Goal: Transaction & Acquisition: Register for event/course

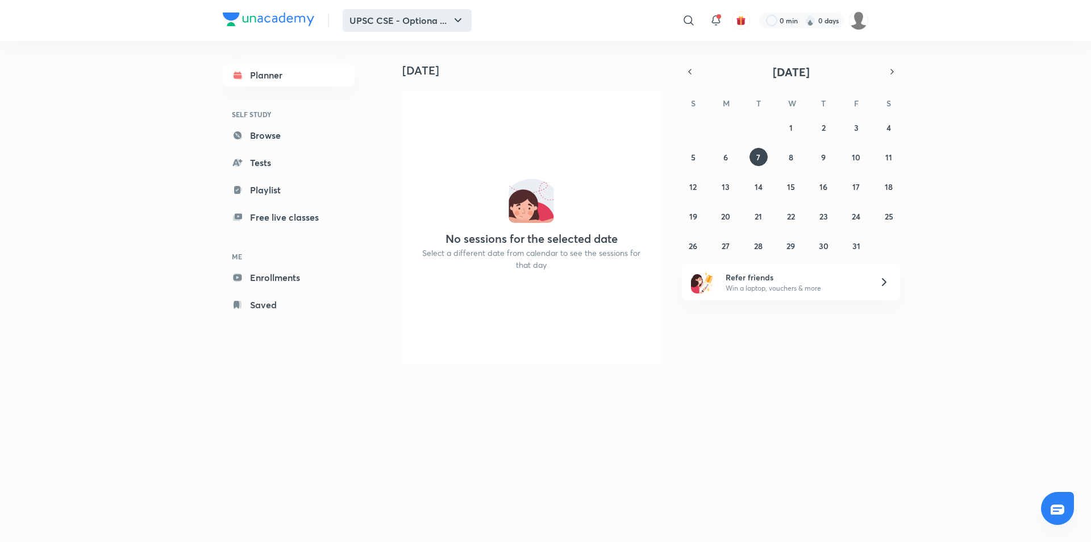
click at [425, 25] on button "UPSC CSE - Optiona ..." at bounding box center [407, 20] width 129 height 23
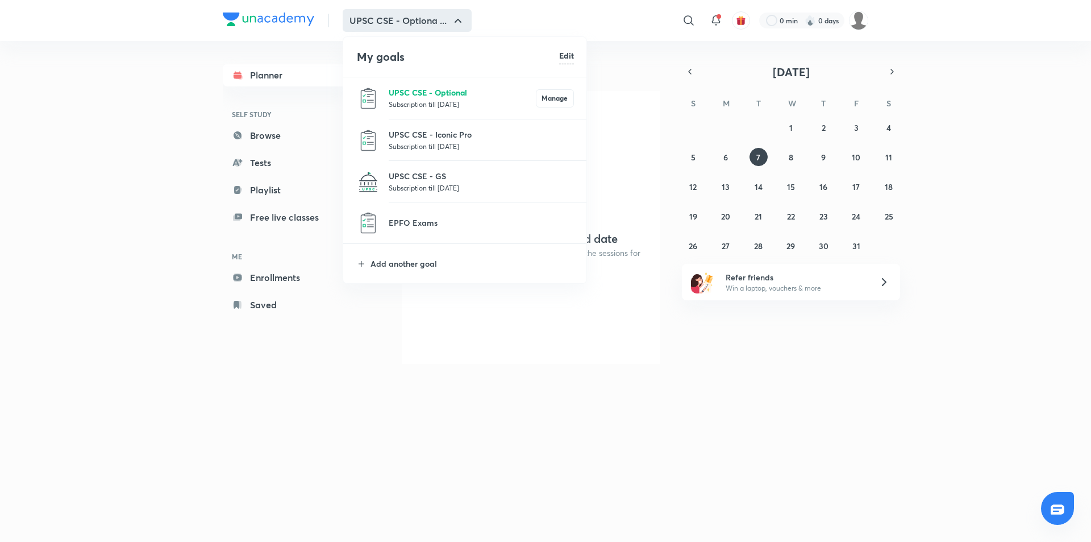
click at [461, 98] on p "UPSC CSE - Optional" at bounding box center [462, 92] width 147 height 12
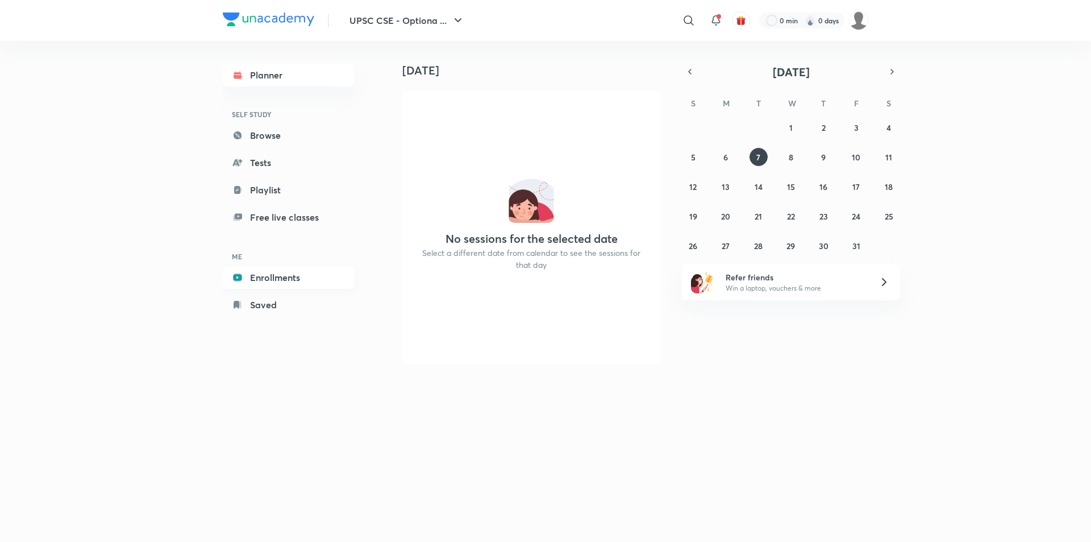
click at [266, 279] on link "Enrollments" at bounding box center [289, 277] width 132 height 23
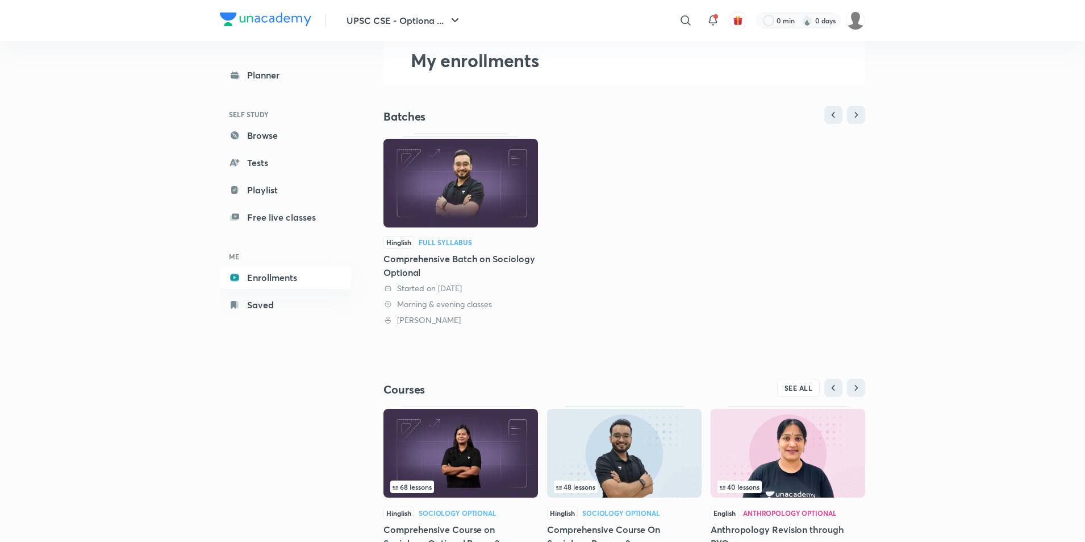
scroll to position [114, 0]
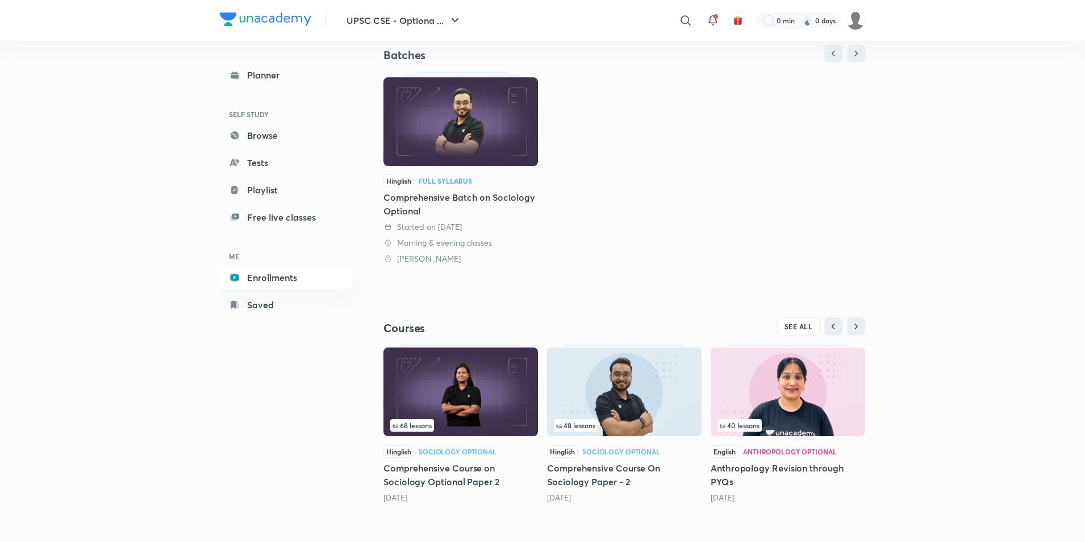
click at [426, 470] on h5 "Comprehensive Course on Sociology Optional Paper 2" at bounding box center [461, 474] width 155 height 27
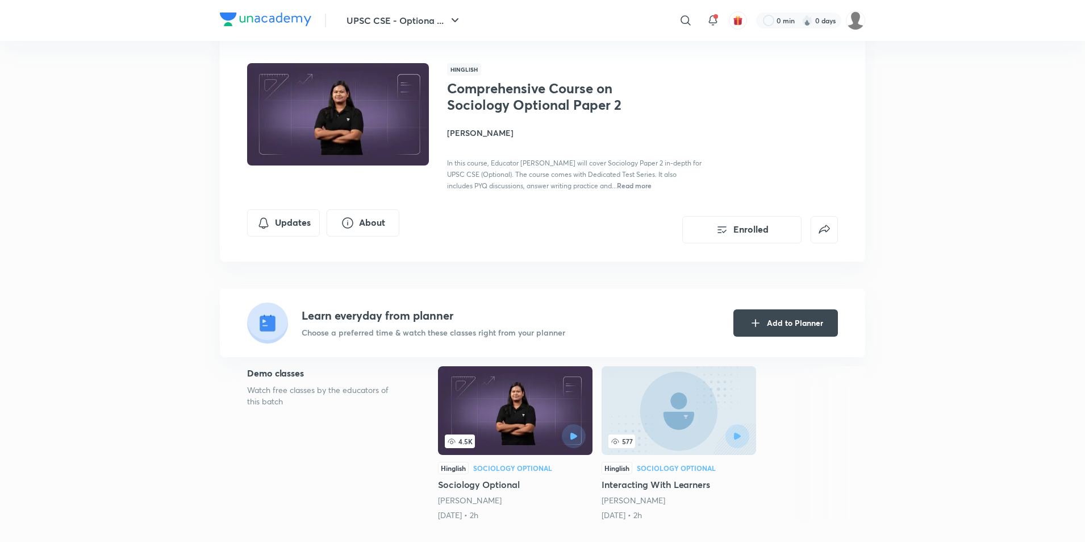
scroll to position [227, 0]
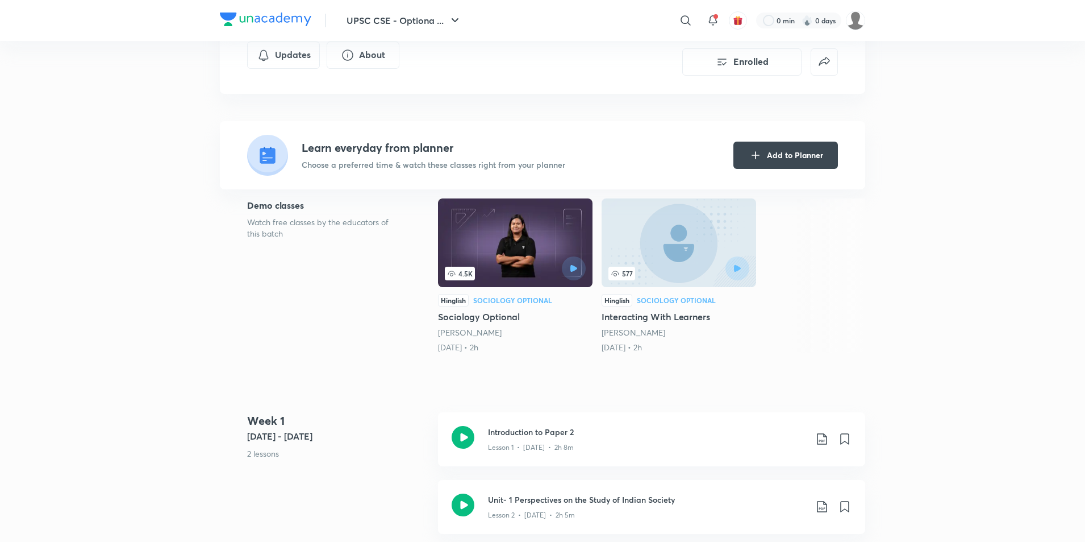
click at [486, 318] on h5 "Sociology Optional" at bounding box center [515, 317] width 155 height 14
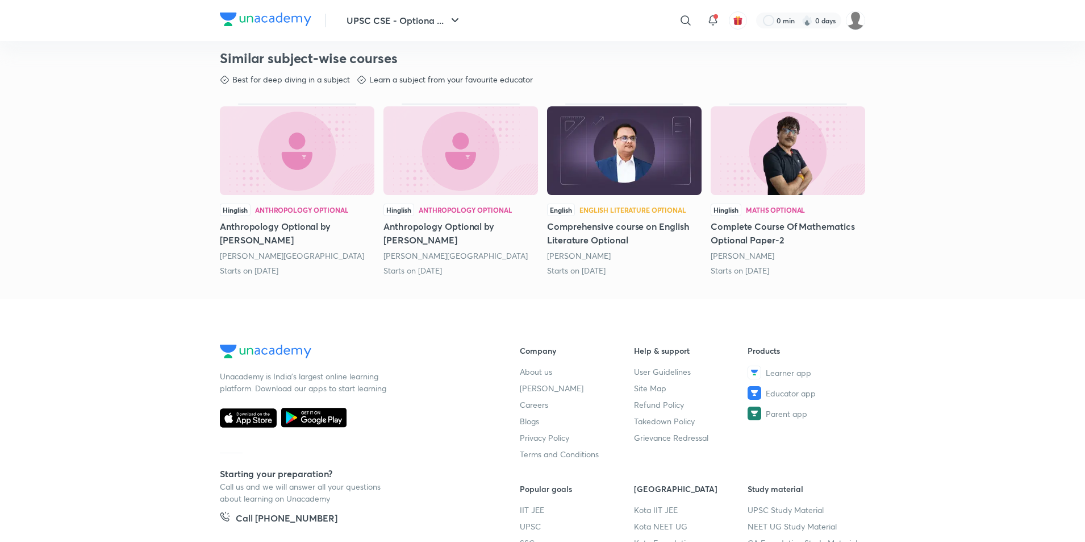
scroll to position [398, 0]
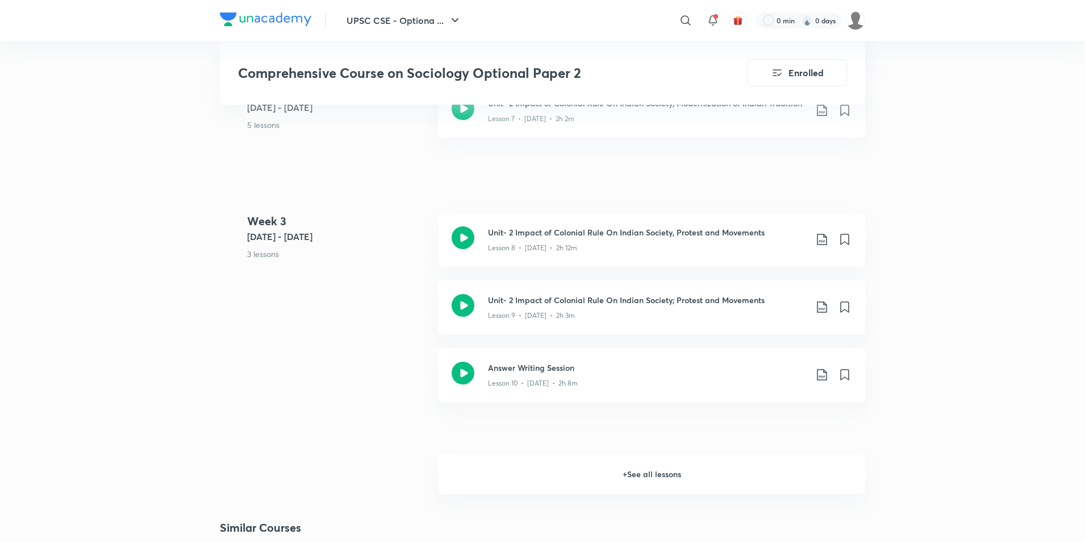
scroll to position [1250, 0]
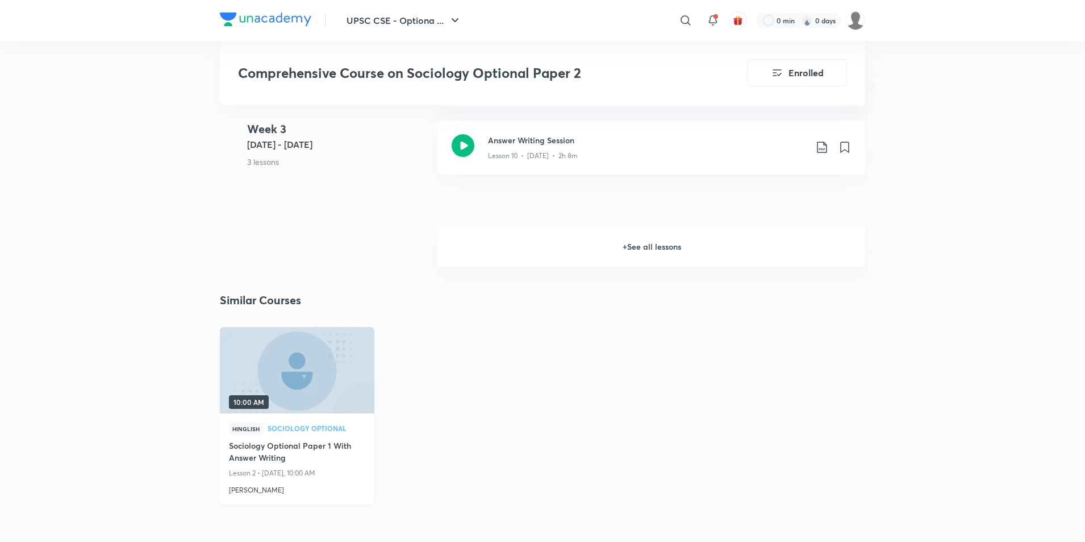
click at [317, 443] on h4 "Sociology Optional Paper 1 With Answer Writing" at bounding box center [297, 452] width 136 height 26
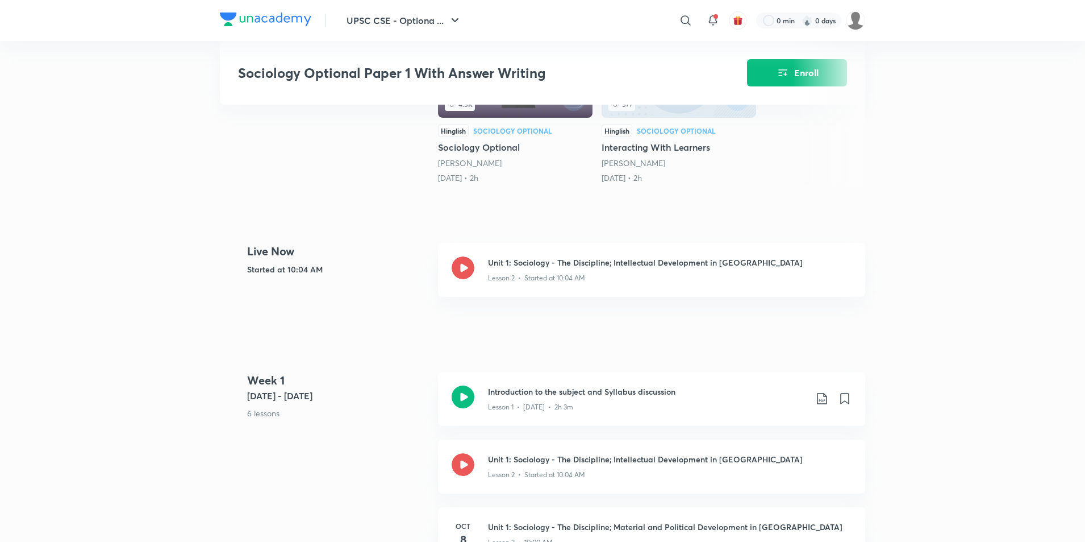
scroll to position [341, 0]
click at [597, 463] on h3 "Unit 1: Sociology - The Discipline; Intellectual Development in [GEOGRAPHIC_DAT…" at bounding box center [670, 458] width 364 height 12
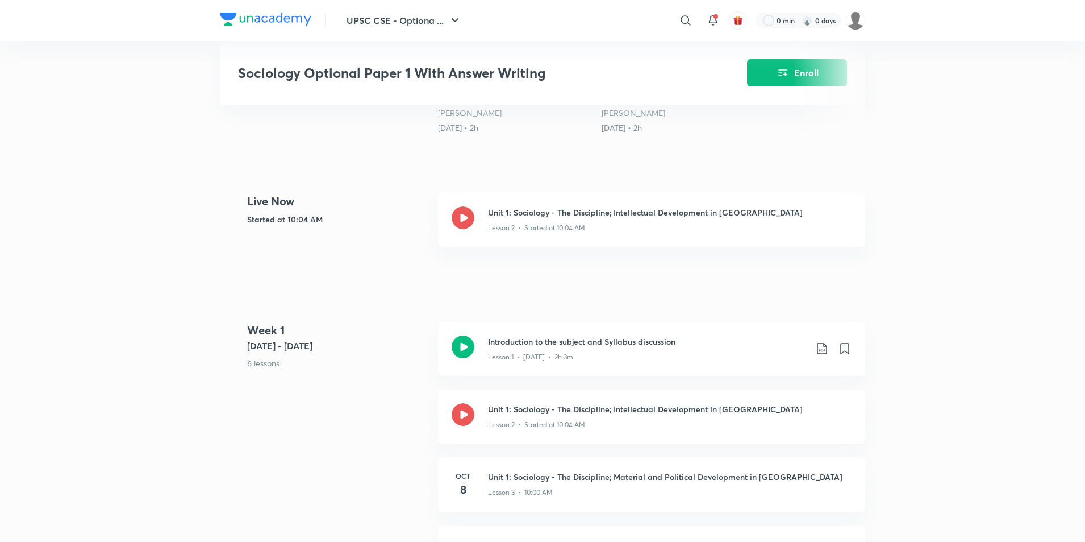
scroll to position [455, 0]
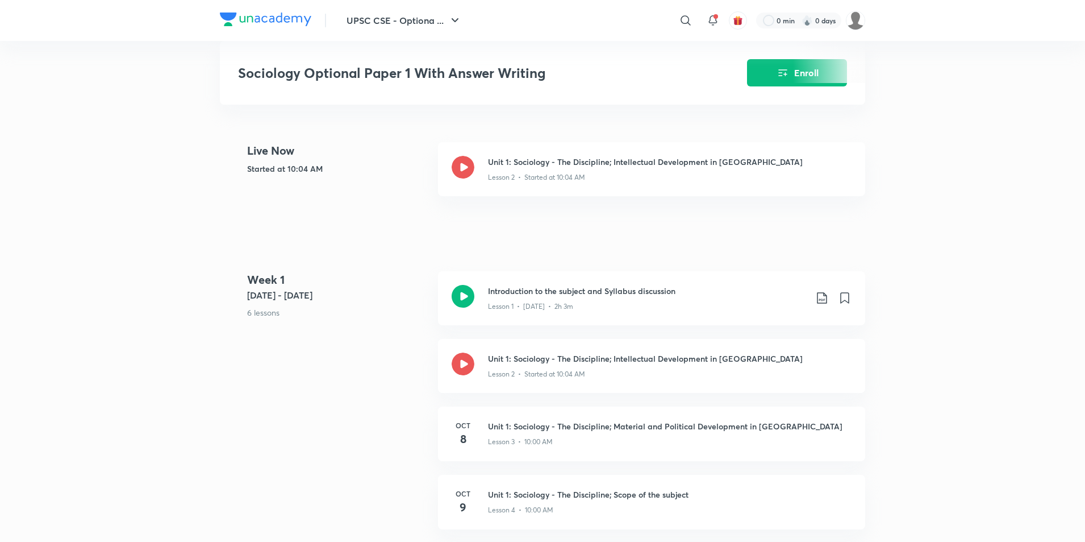
scroll to position [511, 0]
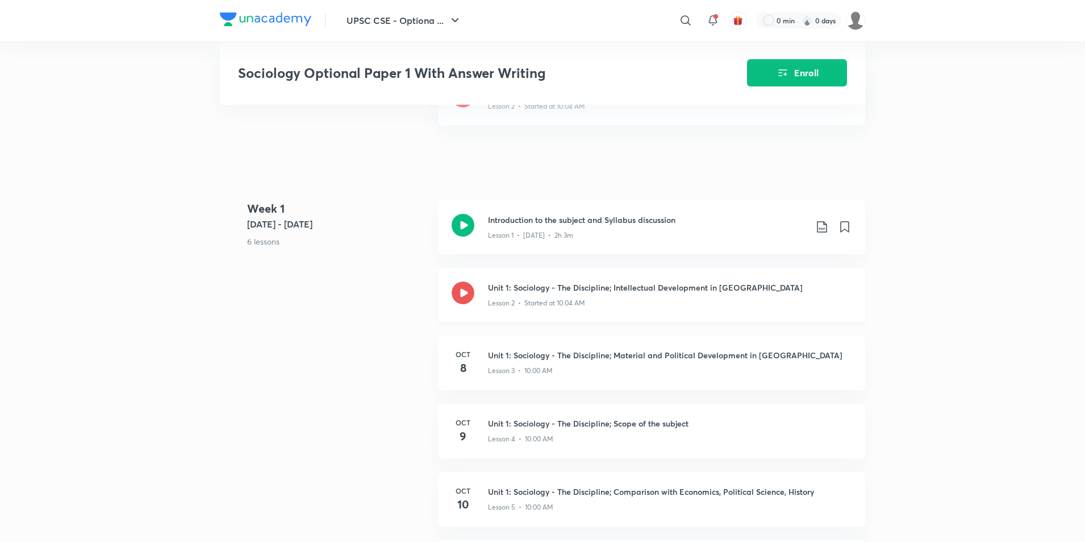
click at [548, 302] on div "Lesson 2 • Started at 10:04 AM" at bounding box center [670, 300] width 364 height 15
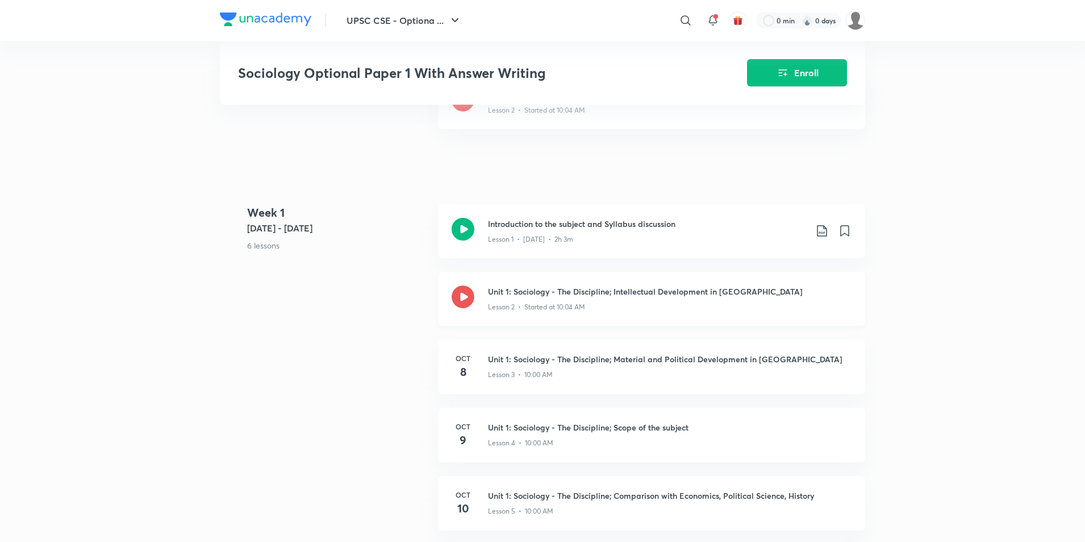
scroll to position [511, 0]
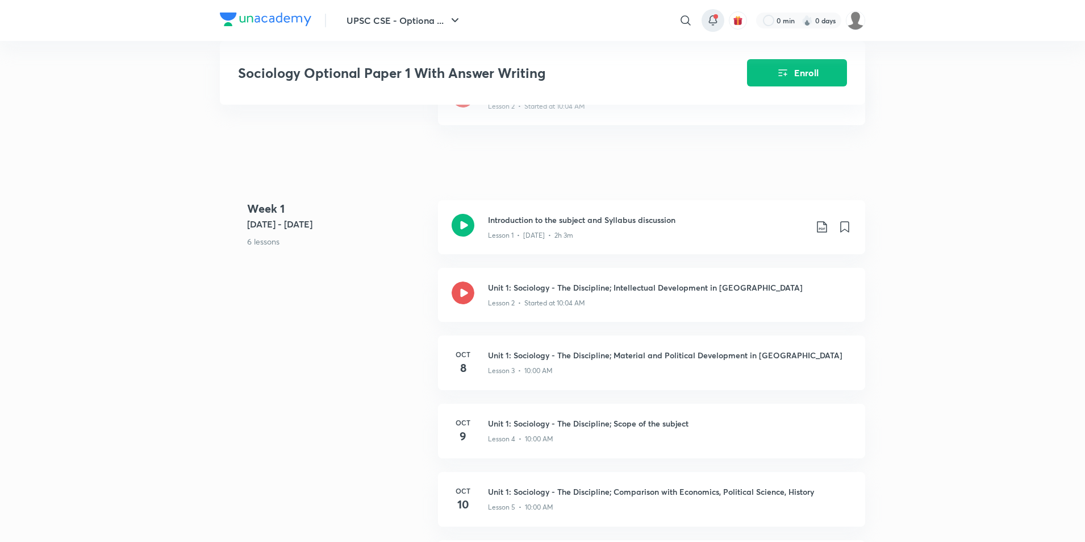
click at [712, 21] on icon at bounding box center [713, 21] width 14 height 14
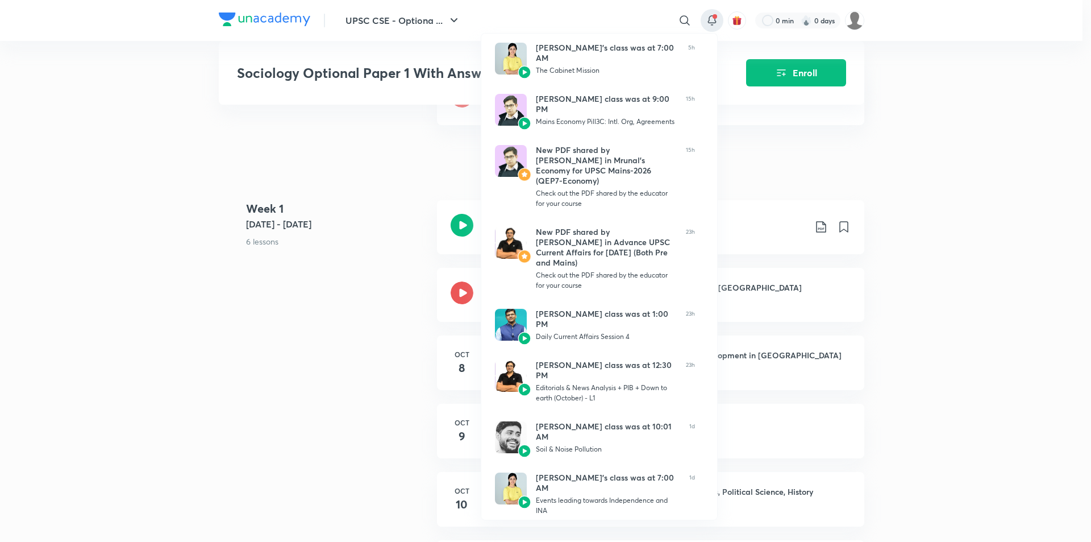
click at [49, 173] on div at bounding box center [545, 271] width 1091 height 542
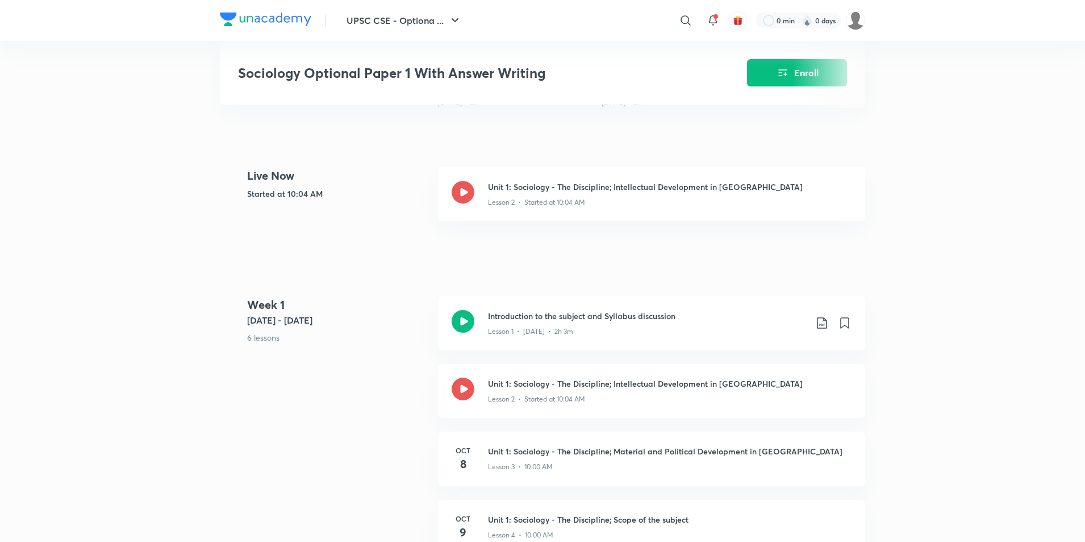
scroll to position [455, 0]
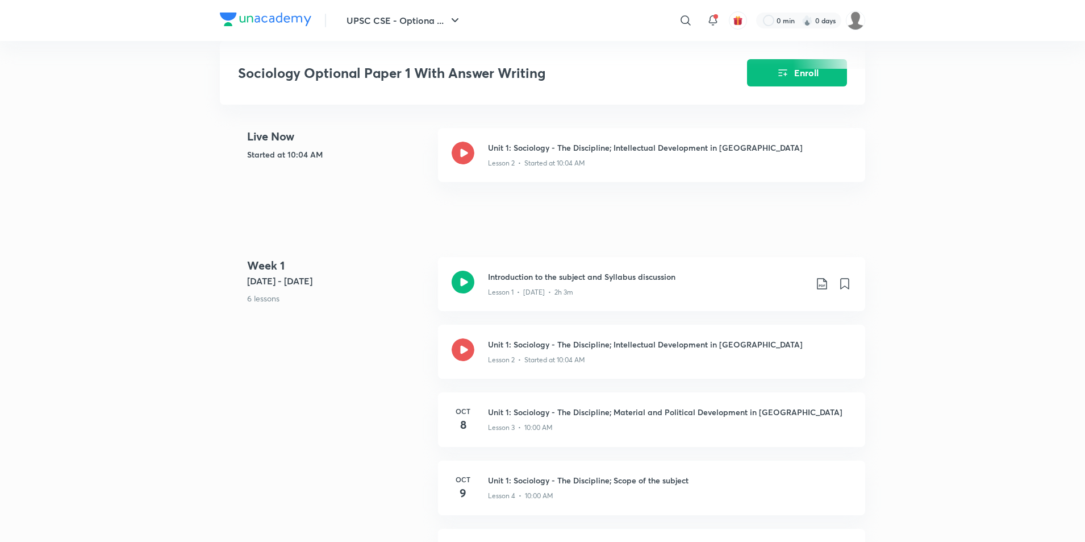
click at [768, 76] on button "Enroll" at bounding box center [797, 71] width 100 height 27
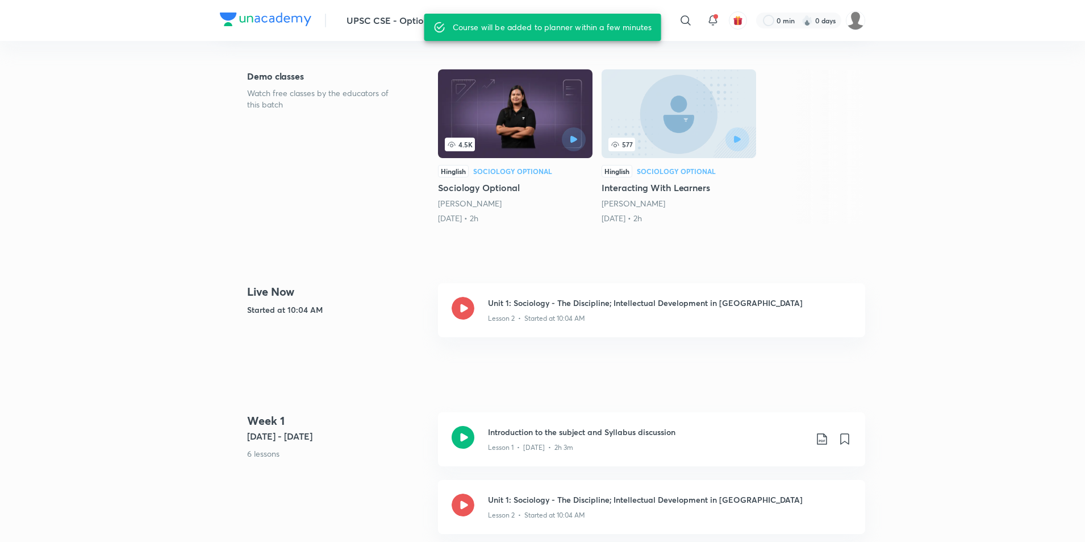
scroll to position [436, 0]
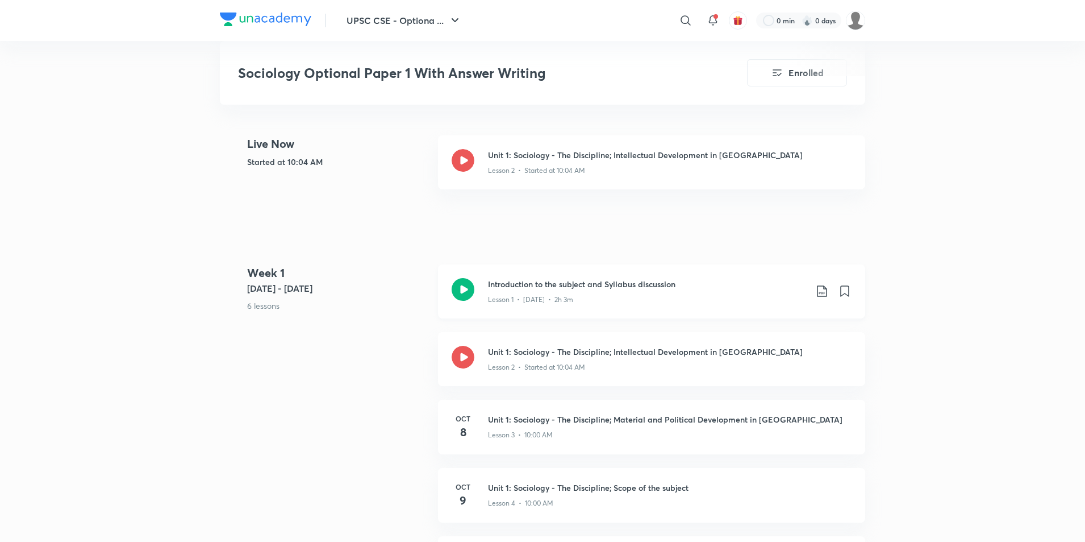
click at [612, 294] on div "Lesson 1 • [DATE] • 2h 3m" at bounding box center [647, 297] width 318 height 15
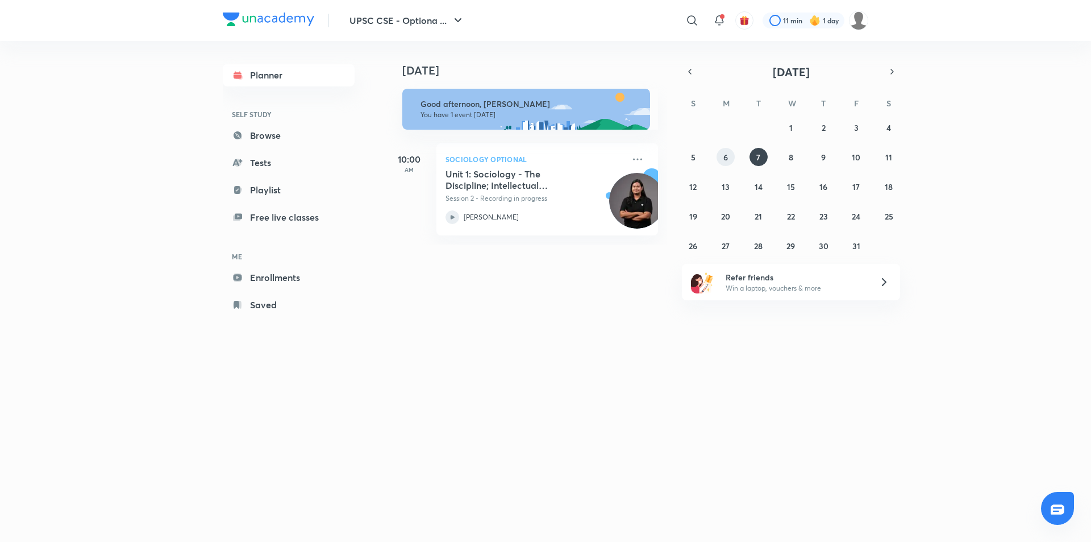
click at [728, 157] on abbr "6" at bounding box center [725, 157] width 5 height 11
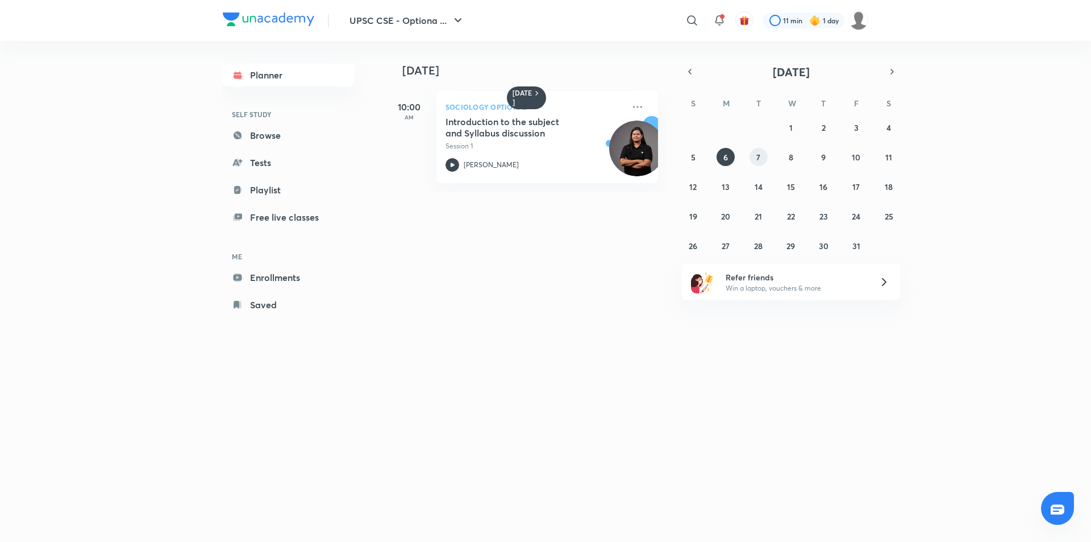
click at [758, 155] on abbr "7" at bounding box center [758, 157] width 4 height 11
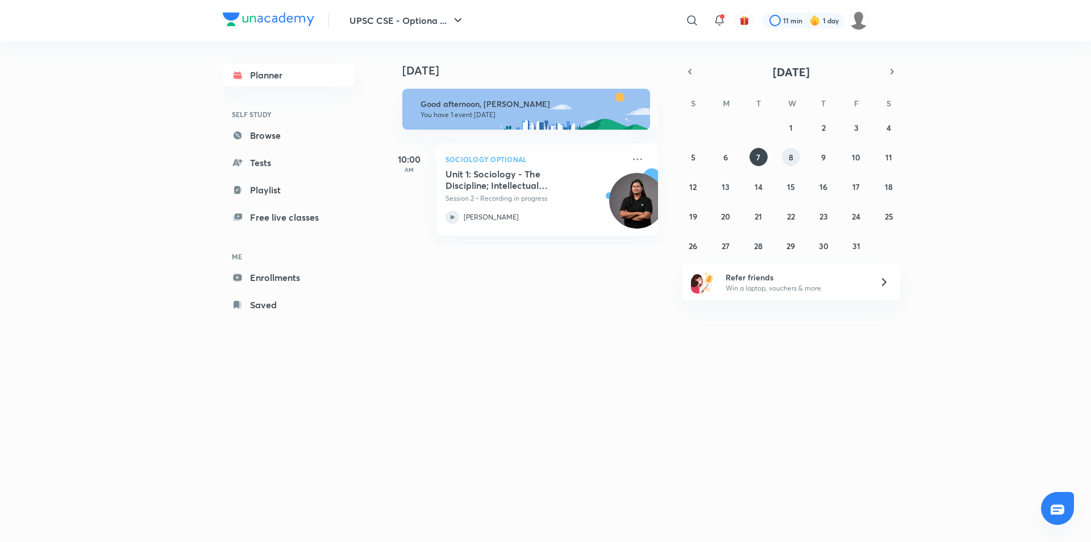
click at [792, 155] on abbr "8" at bounding box center [791, 157] width 5 height 11
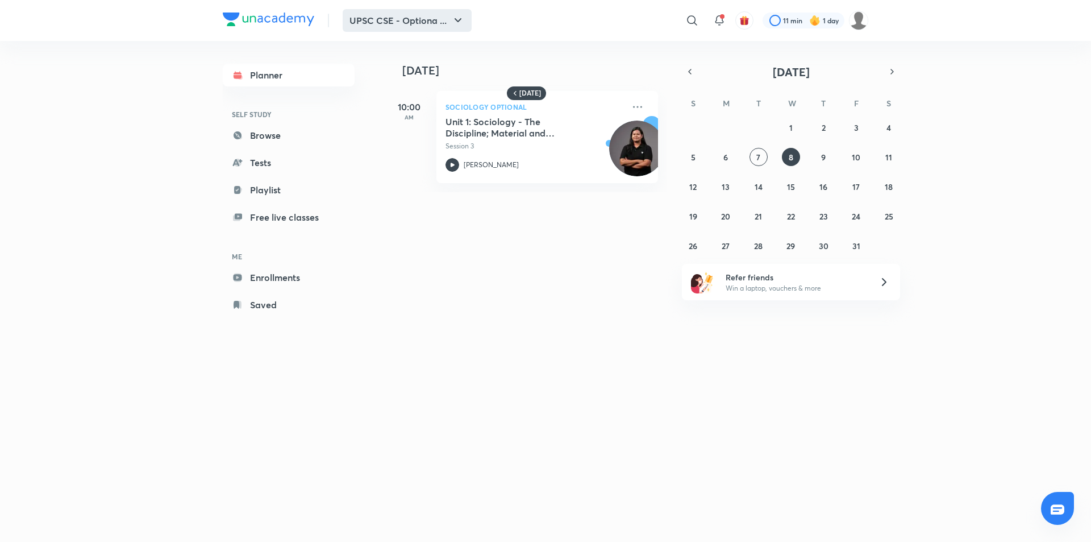
click at [443, 19] on button "UPSC CSE - Optiona ..." at bounding box center [407, 20] width 129 height 23
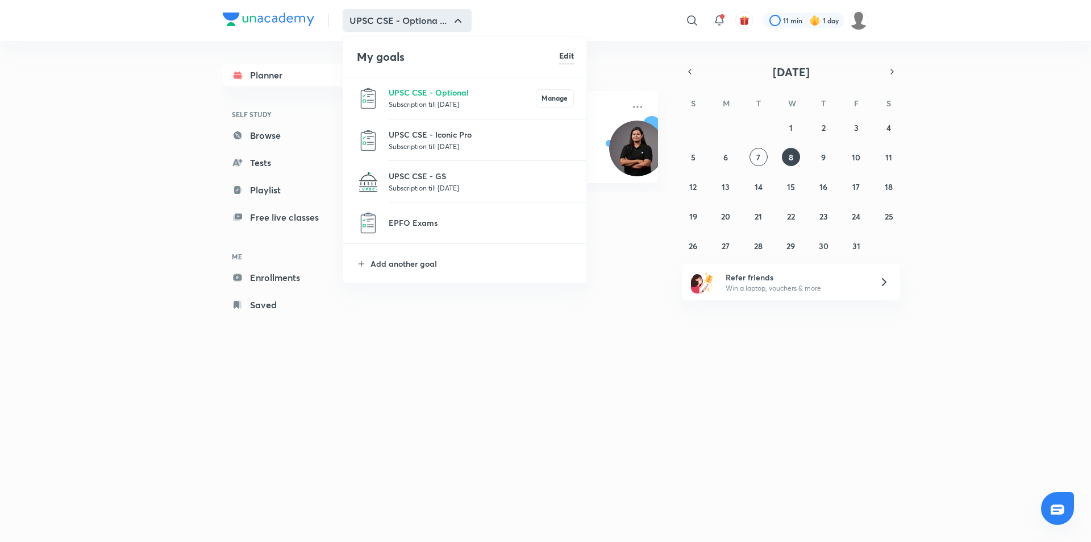
click at [456, 104] on p "Subscription till [DATE]" at bounding box center [462, 103] width 147 height 11
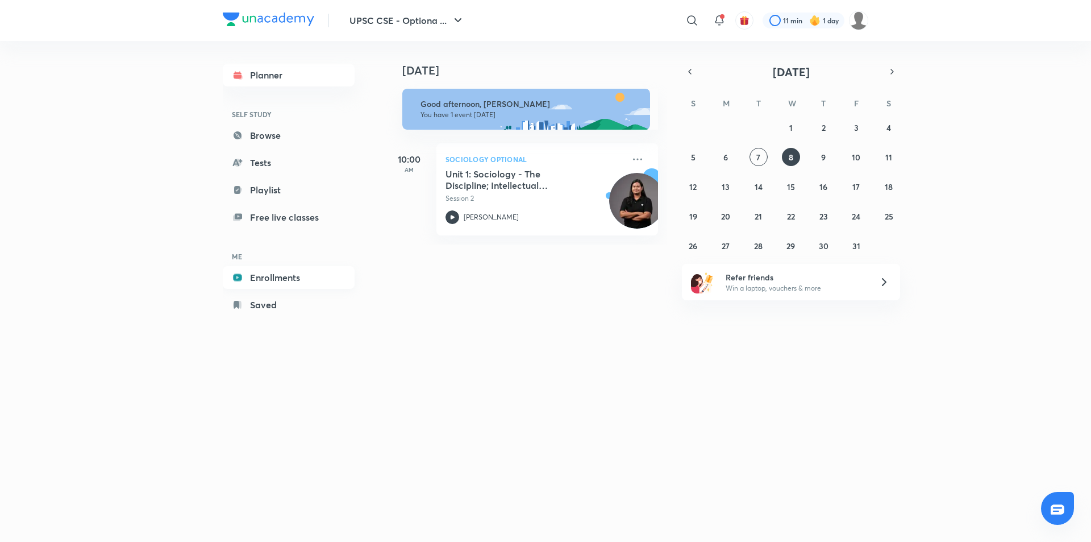
click at [294, 280] on link "Enrollments" at bounding box center [289, 277] width 132 height 23
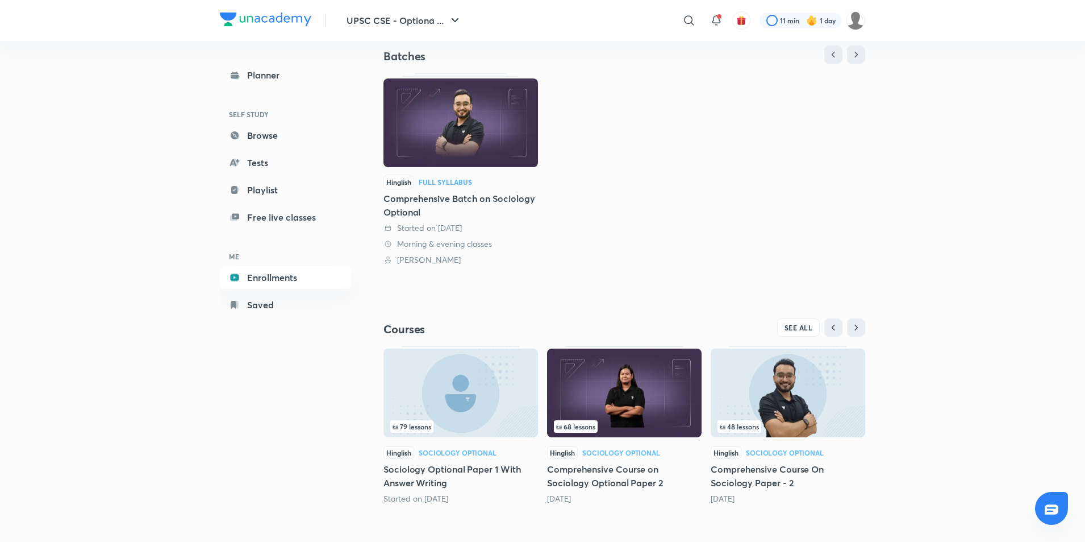
scroll to position [114, 0]
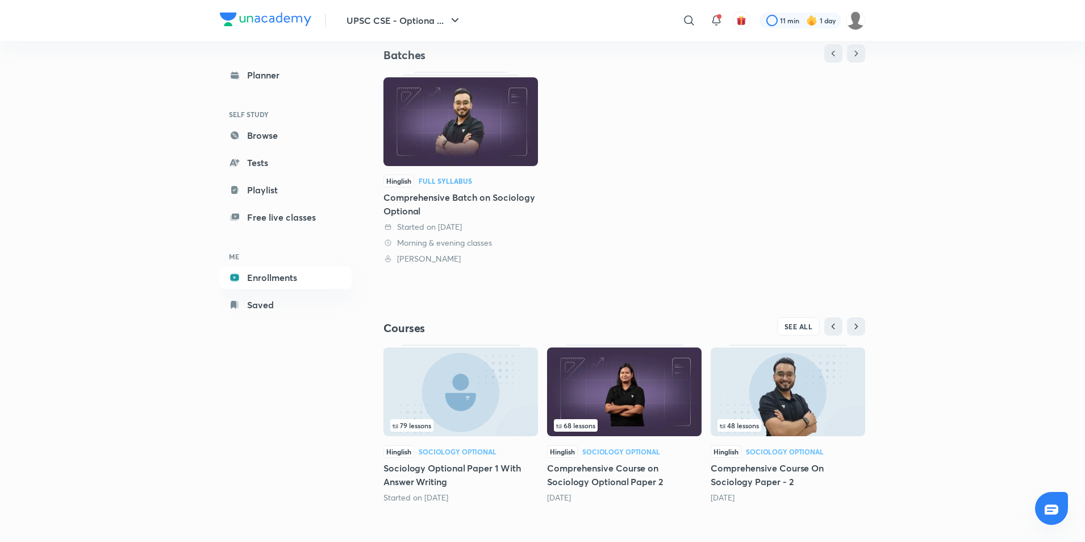
click at [441, 469] on h5 "Sociology Optional Paper 1 With Answer Writing" at bounding box center [461, 474] width 155 height 27
